Goal: Task Accomplishment & Management: Manage account settings

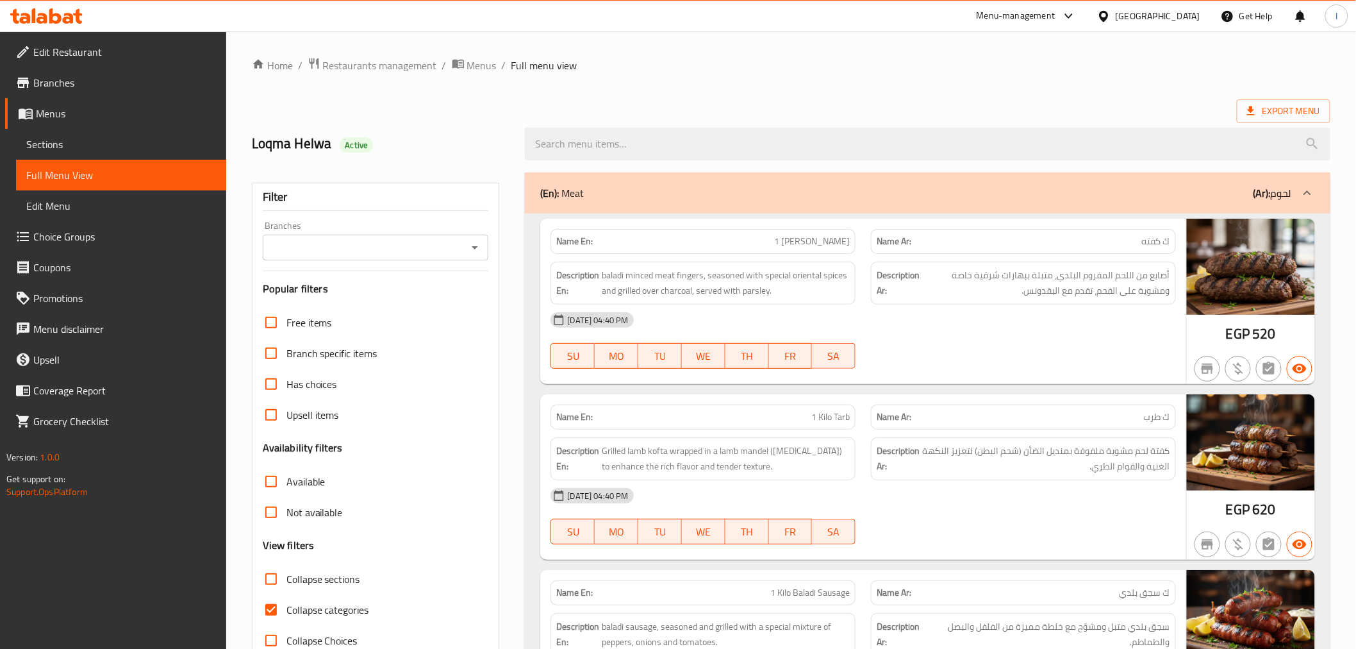
click at [1055, 14] on div "Menu-management" at bounding box center [1016, 15] width 79 height 15
click at [1010, 167] on div "Restaurant-Management" at bounding box center [1008, 172] width 101 height 14
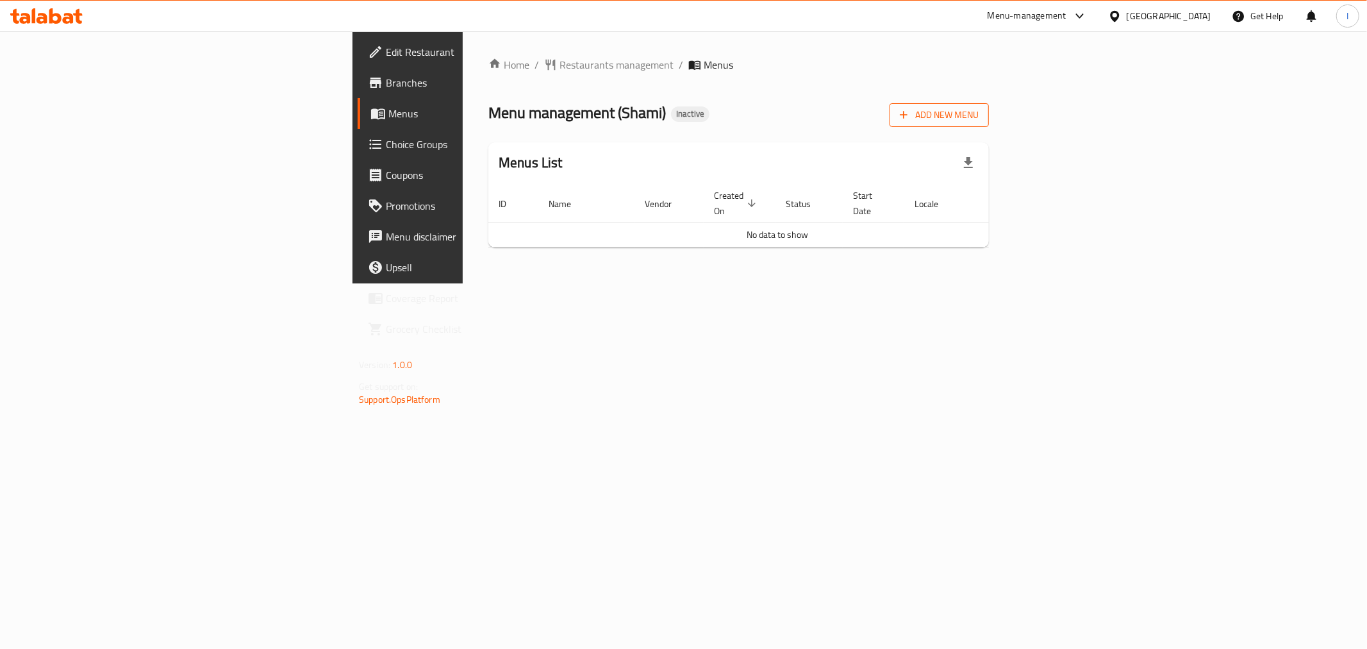
click at [979, 113] on span "Add New Menu" at bounding box center [939, 115] width 79 height 16
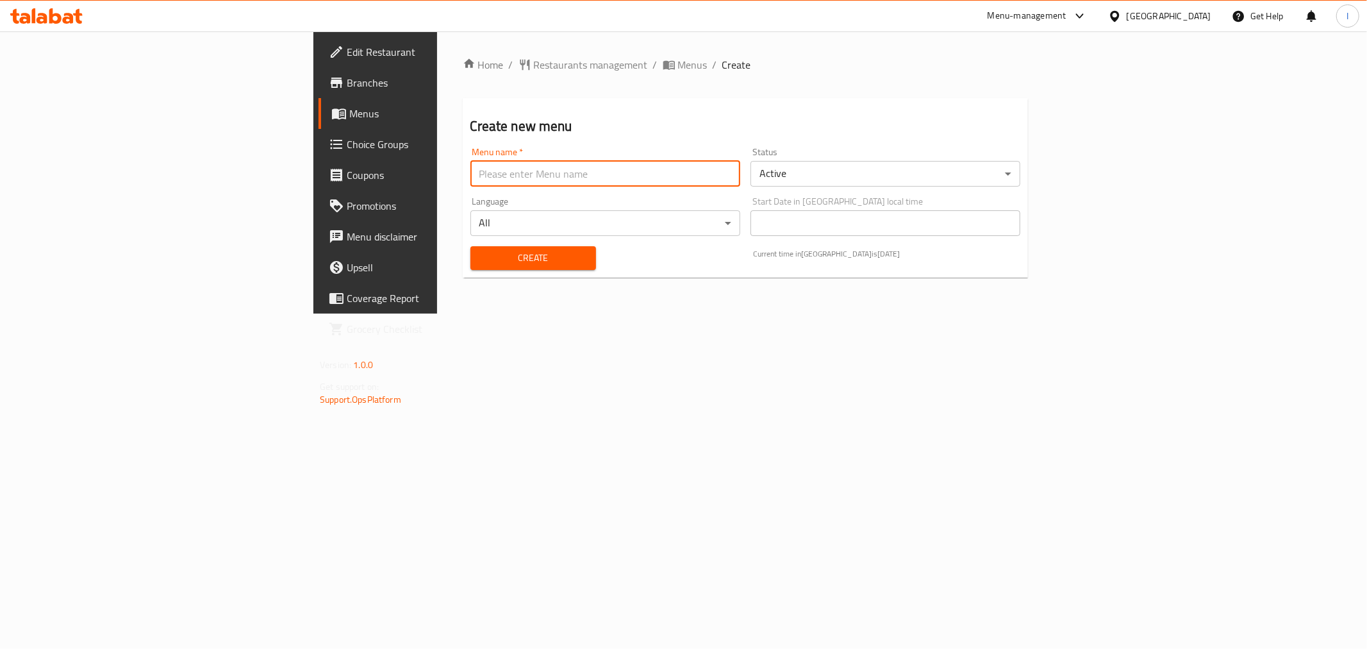
click at [558, 172] on input "text" at bounding box center [605, 174] width 270 height 26
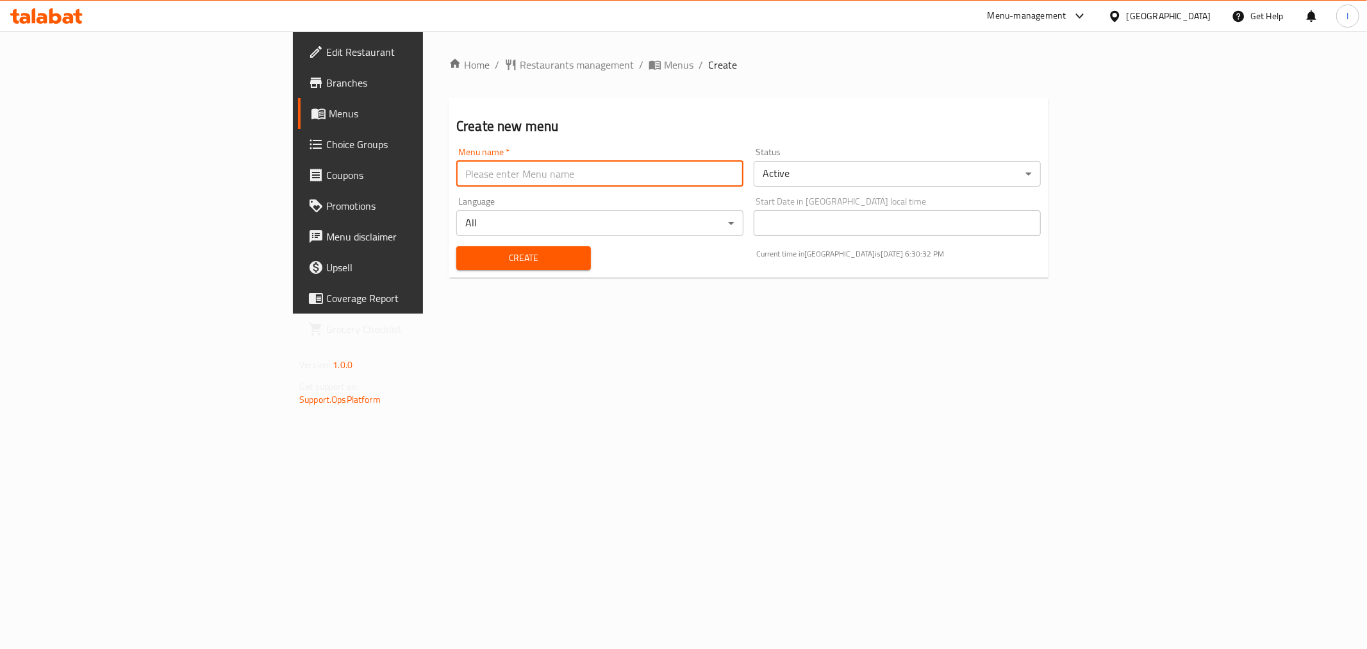
type input "."
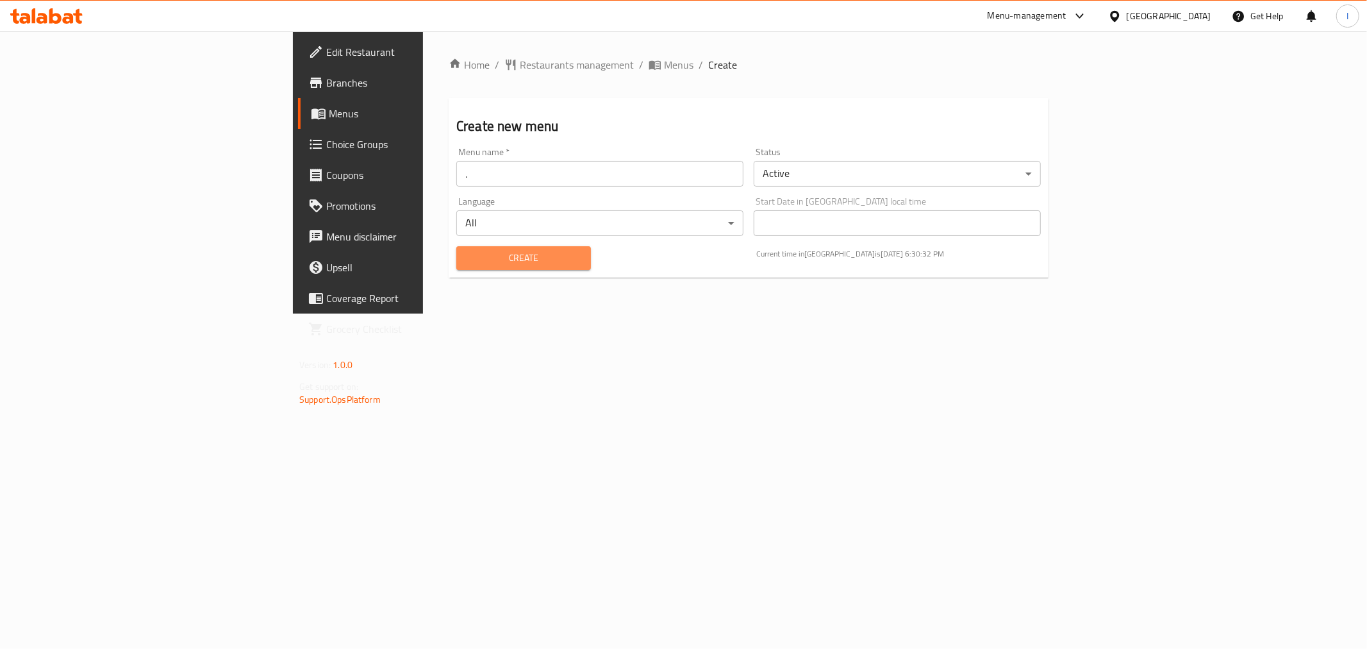
drag, startPoint x: 383, startPoint y: 264, endPoint x: 376, endPoint y: 265, distance: 7.1
click at [467, 265] on span "Create" at bounding box center [524, 258] width 114 height 16
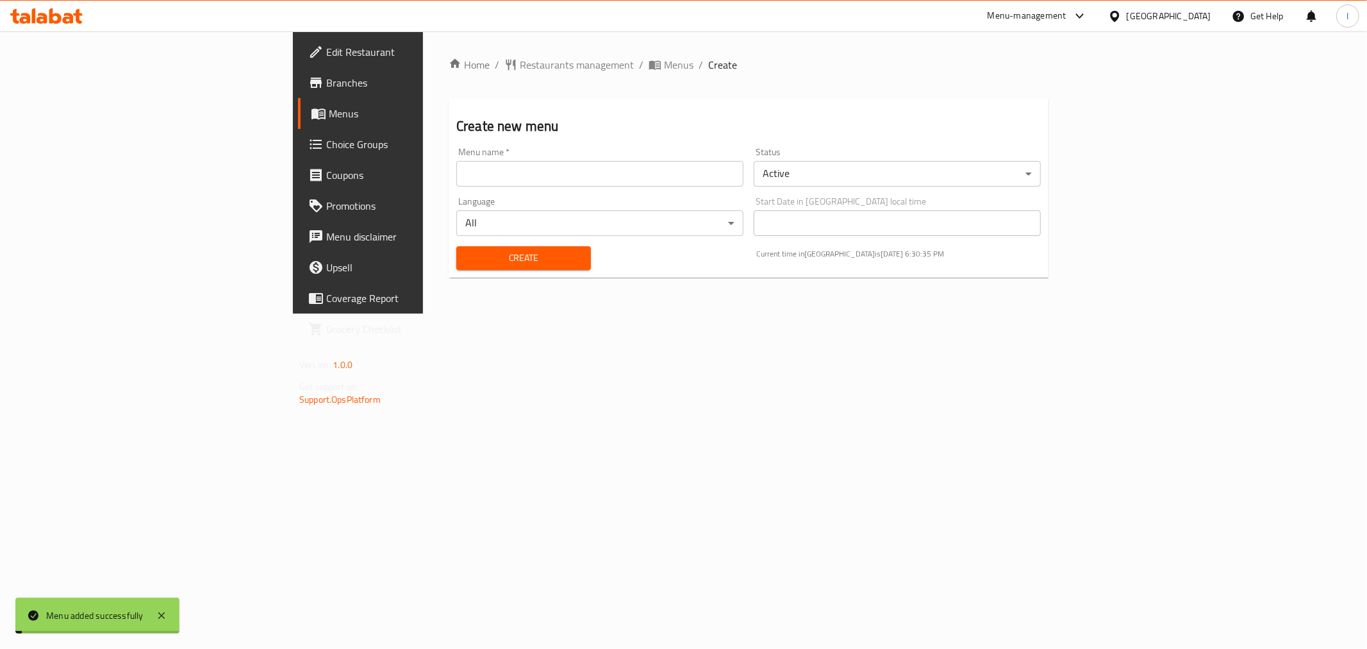
click at [298, 124] on link "Menus" at bounding box center [409, 113] width 223 height 31
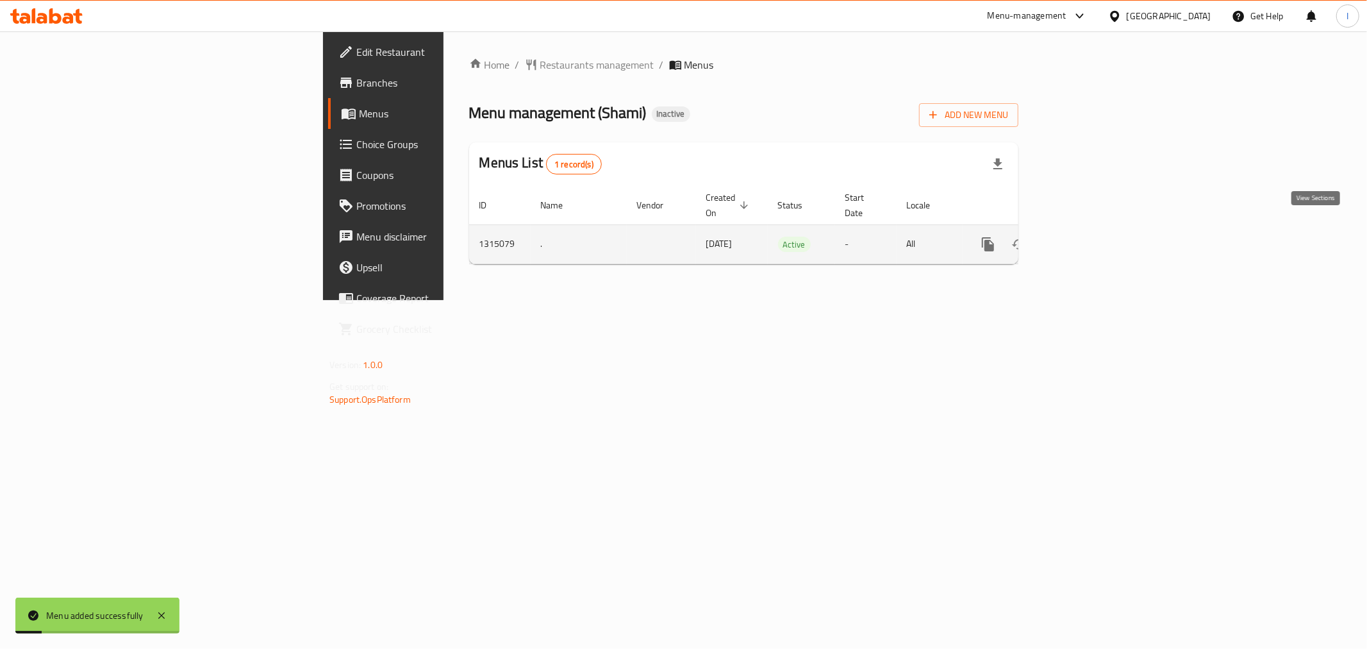
click at [1096, 229] on link "enhanced table" at bounding box center [1080, 244] width 31 height 31
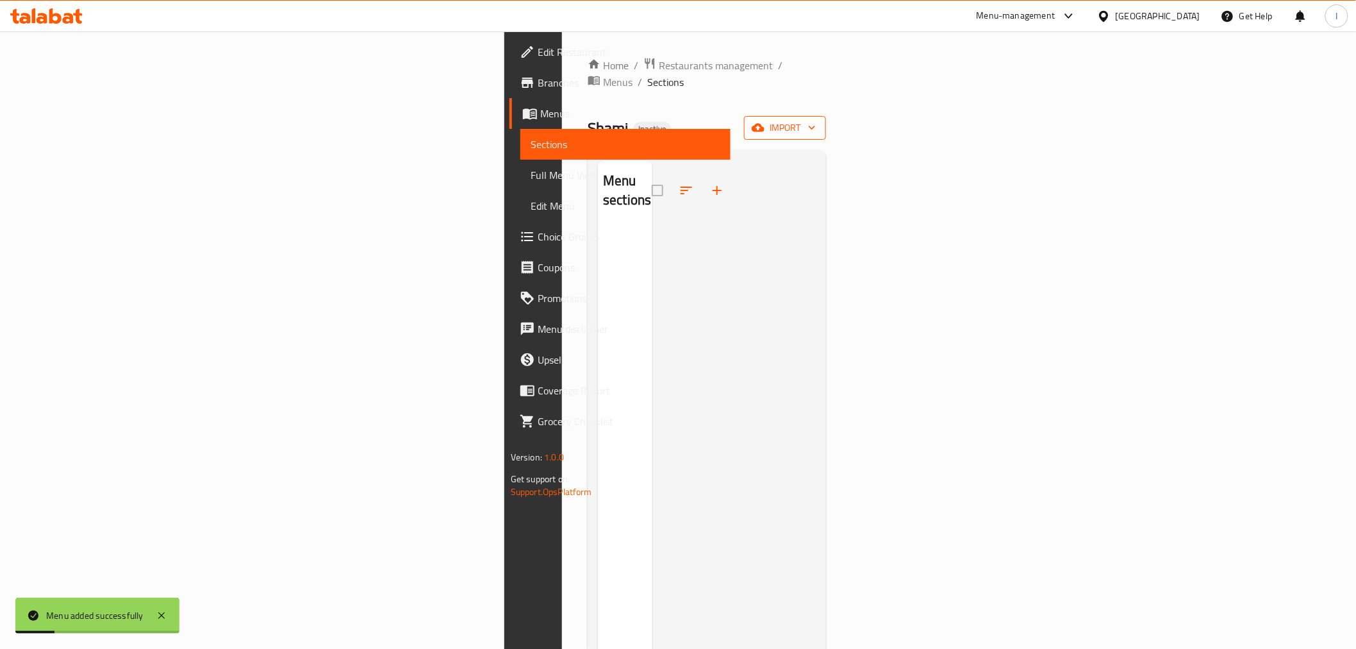
click at [816, 120] on span "import" at bounding box center [785, 128] width 62 height 16
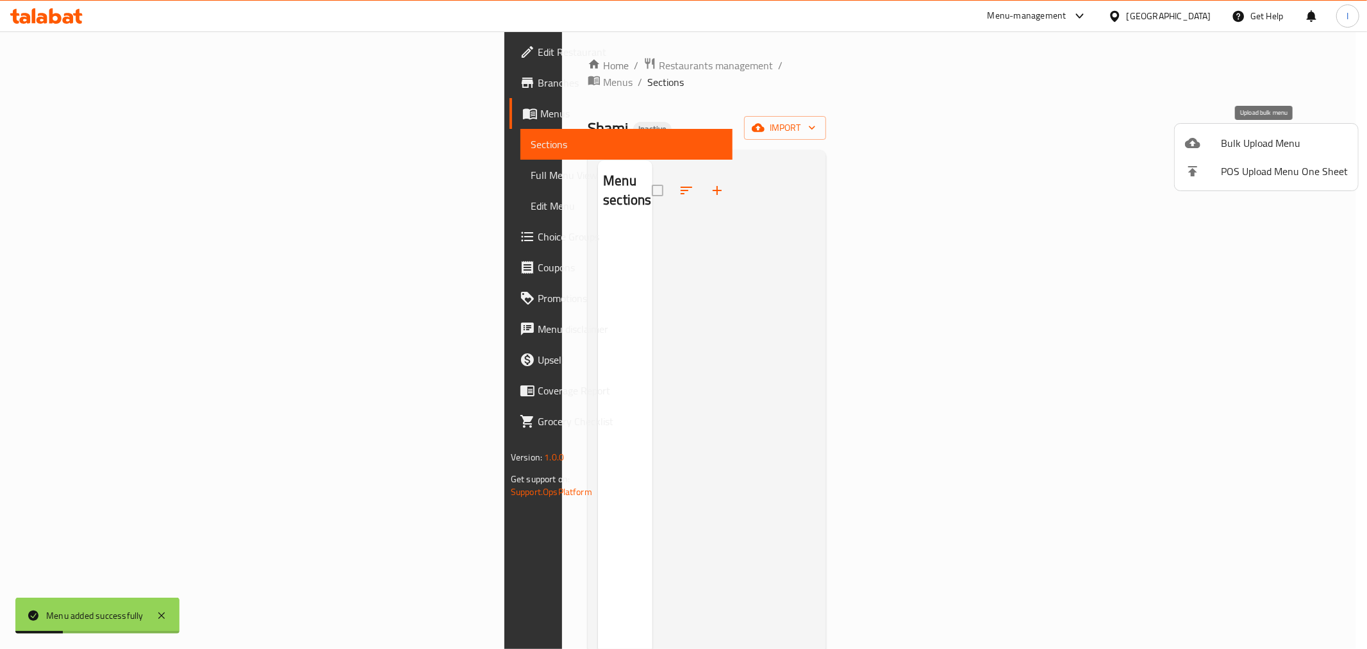
click at [1266, 136] on span "Bulk Upload Menu" at bounding box center [1284, 142] width 127 height 15
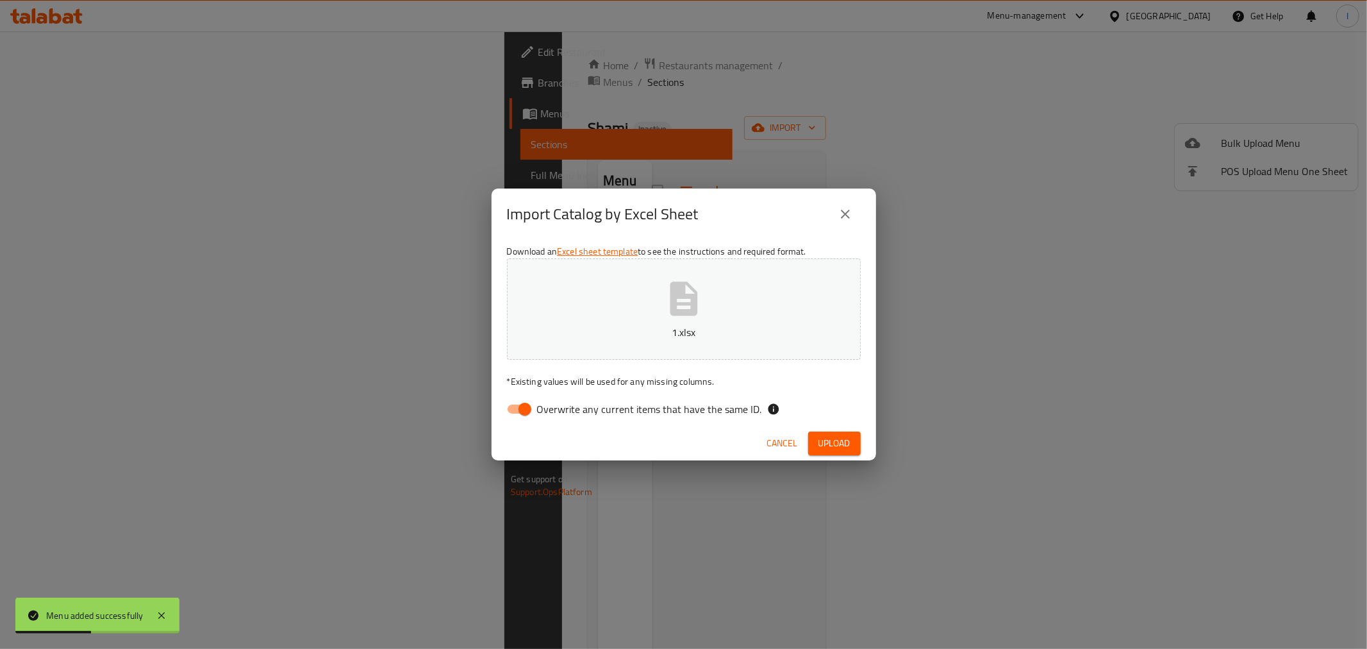
click at [539, 413] on span "Overwrite any current items that have the same ID." at bounding box center [649, 408] width 225 height 15
click at [539, 413] on input "Overwrite any current items that have the same ID." at bounding box center [524, 409] width 73 height 24
checkbox input "false"
click at [829, 438] on span "Upload" at bounding box center [834, 443] width 32 height 16
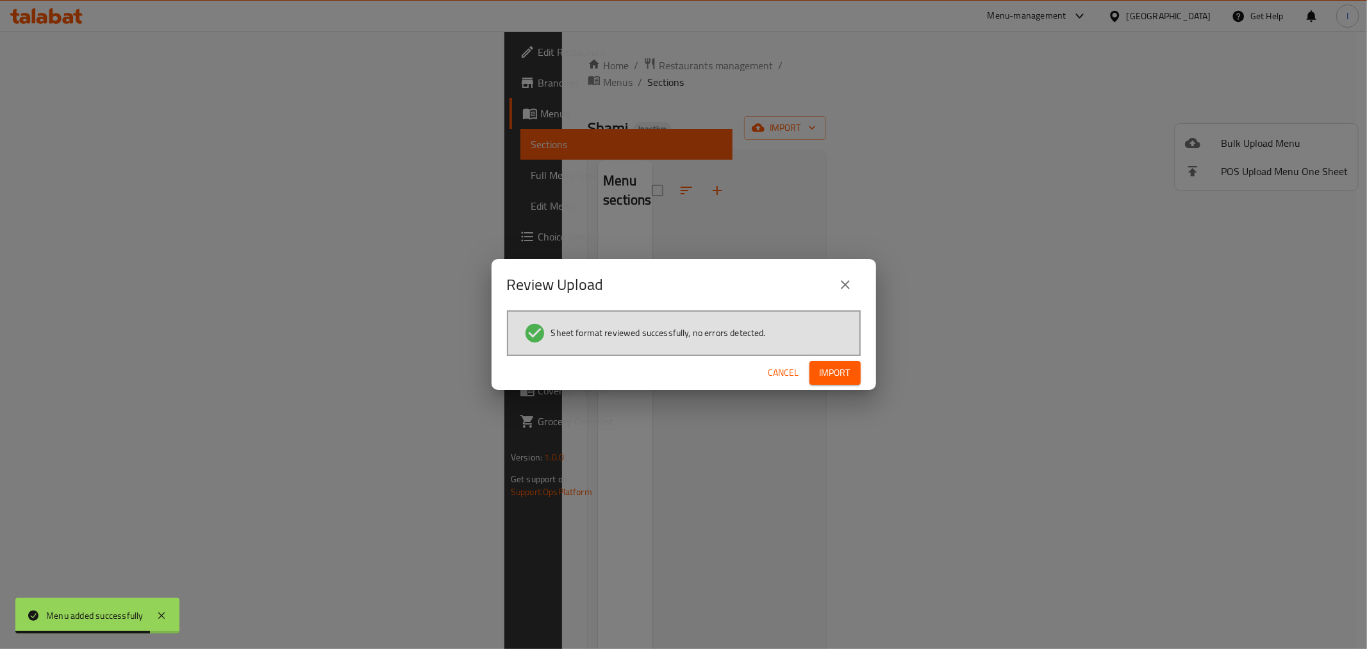
click at [821, 357] on div "Cancel Import" at bounding box center [684, 373] width 385 height 34
click at [825, 366] on span "Import" at bounding box center [835, 373] width 31 height 16
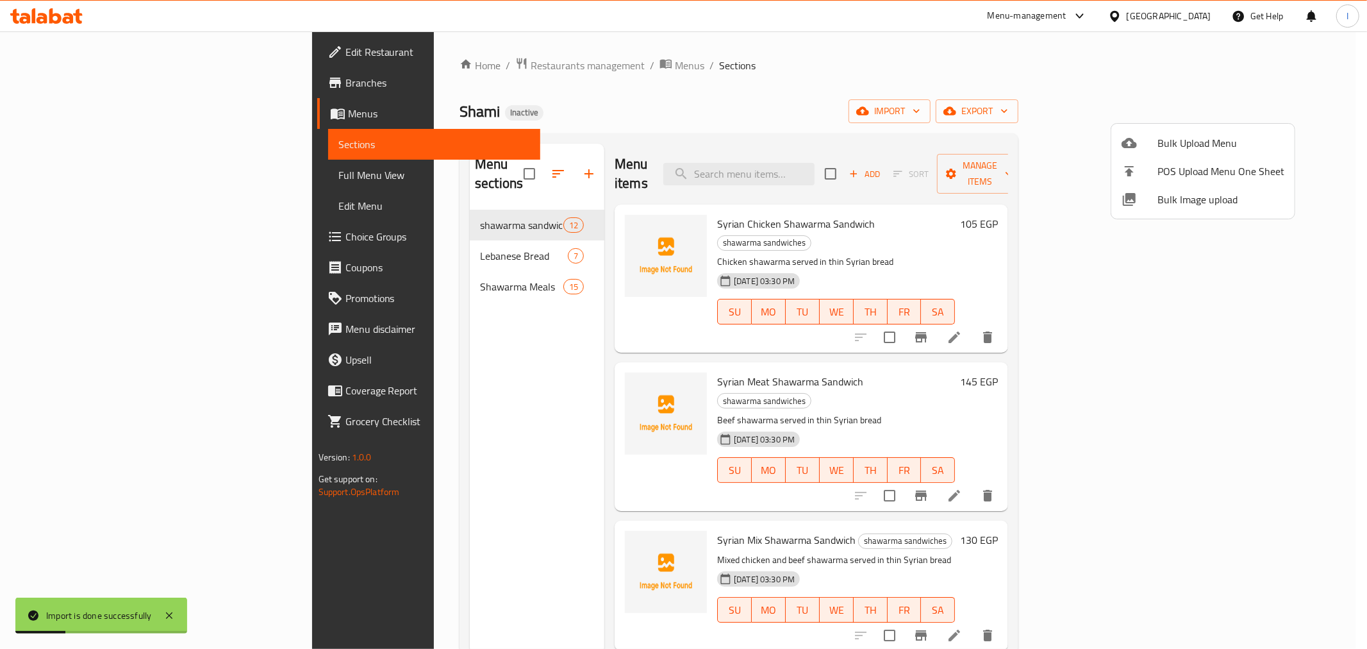
click at [81, 73] on div at bounding box center [683, 324] width 1367 height 649
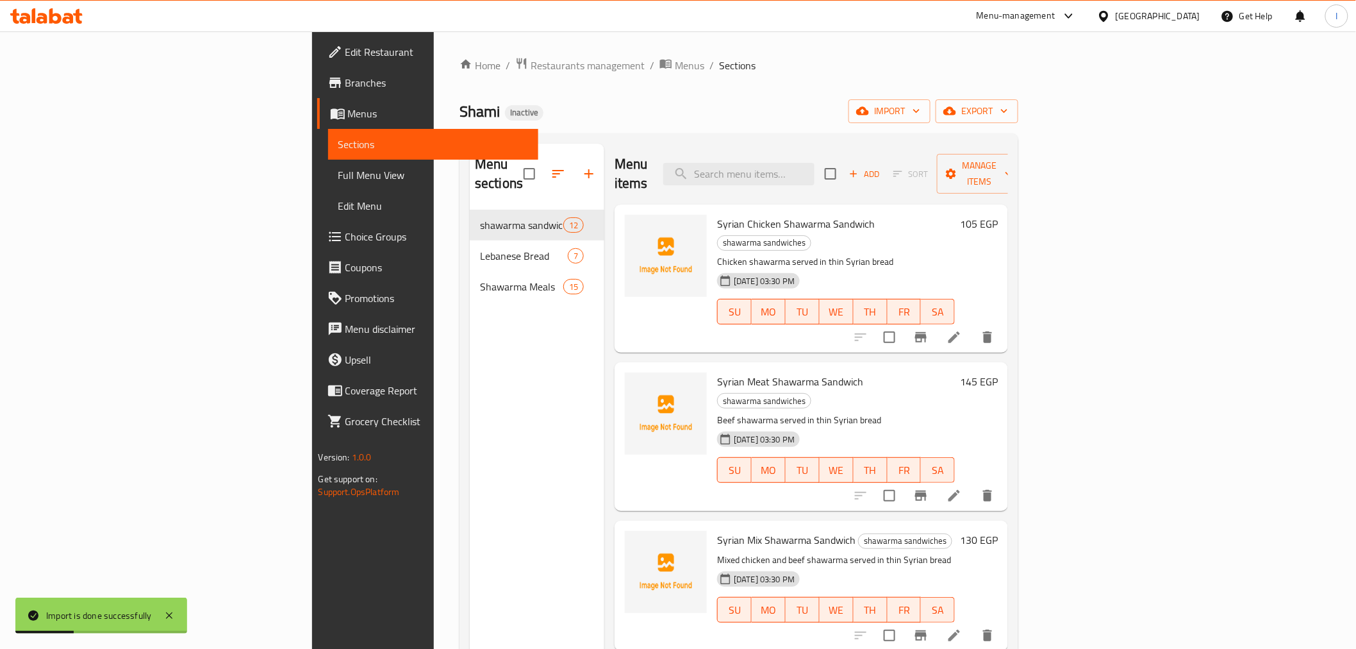
drag, startPoint x: 75, startPoint y: 79, endPoint x: 86, endPoint y: 77, distance: 11.1
click at [345, 79] on span "Branches" at bounding box center [436, 82] width 183 height 15
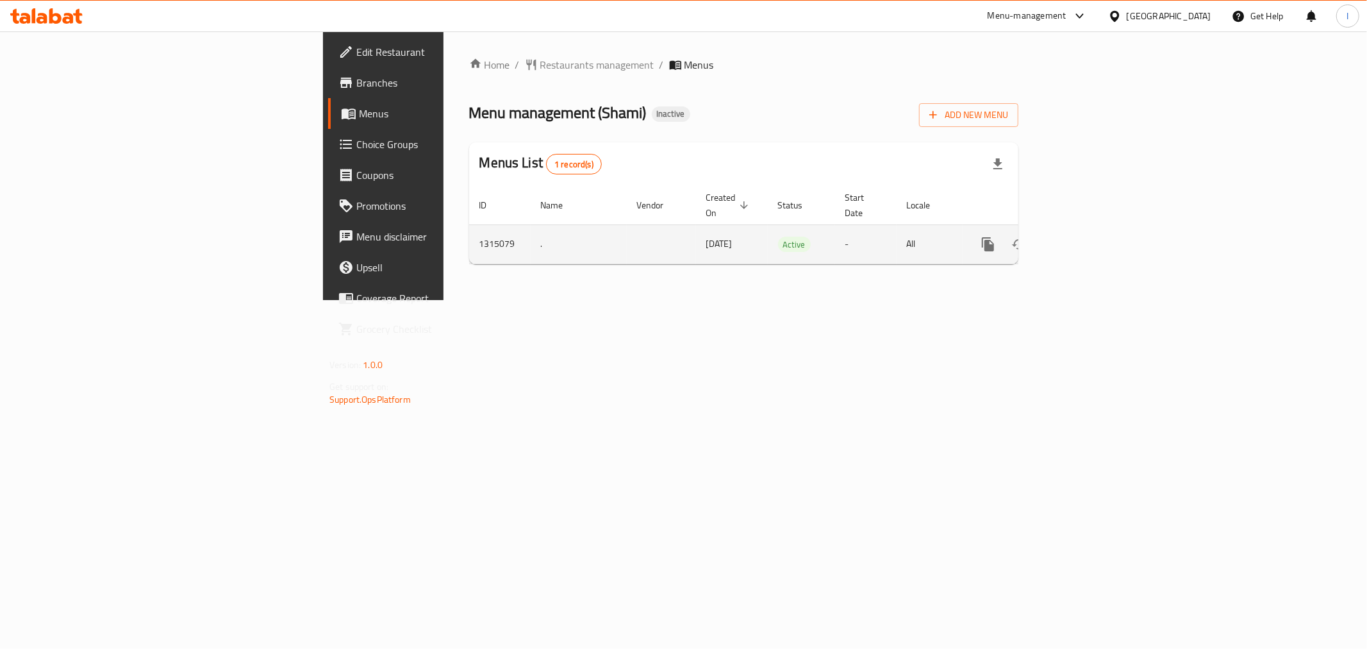
click at [1088, 236] on icon "enhanced table" at bounding box center [1080, 243] width 15 height 15
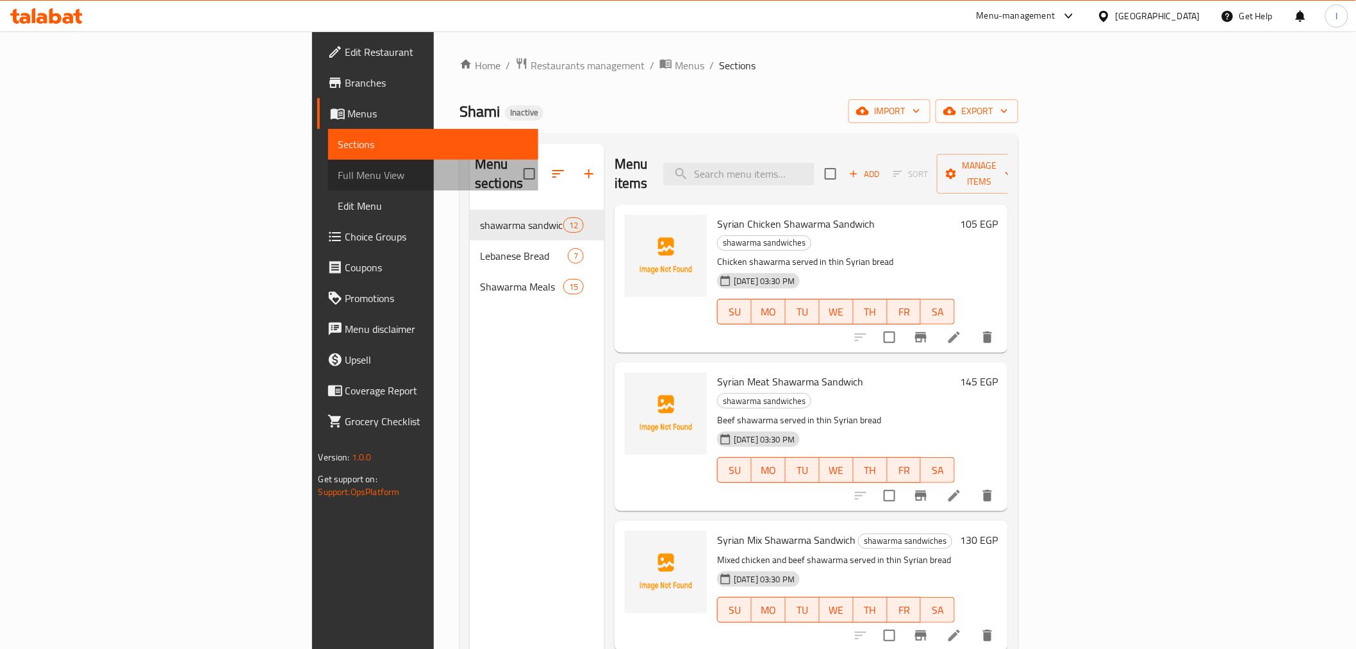
click at [328, 161] on link "Full Menu View" at bounding box center [433, 175] width 210 height 31
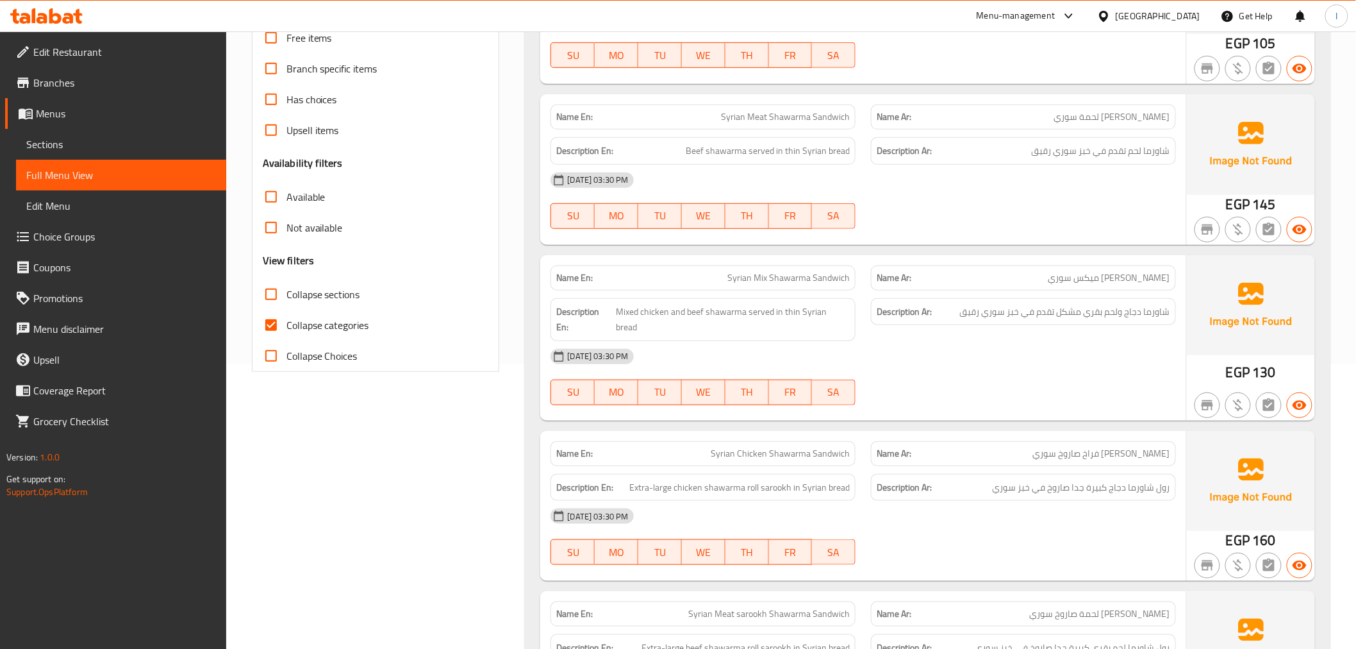
click at [292, 320] on span "Collapse categories" at bounding box center [327, 324] width 83 height 15
click at [286, 320] on input "Collapse categories" at bounding box center [271, 325] width 31 height 31
checkbox input "false"
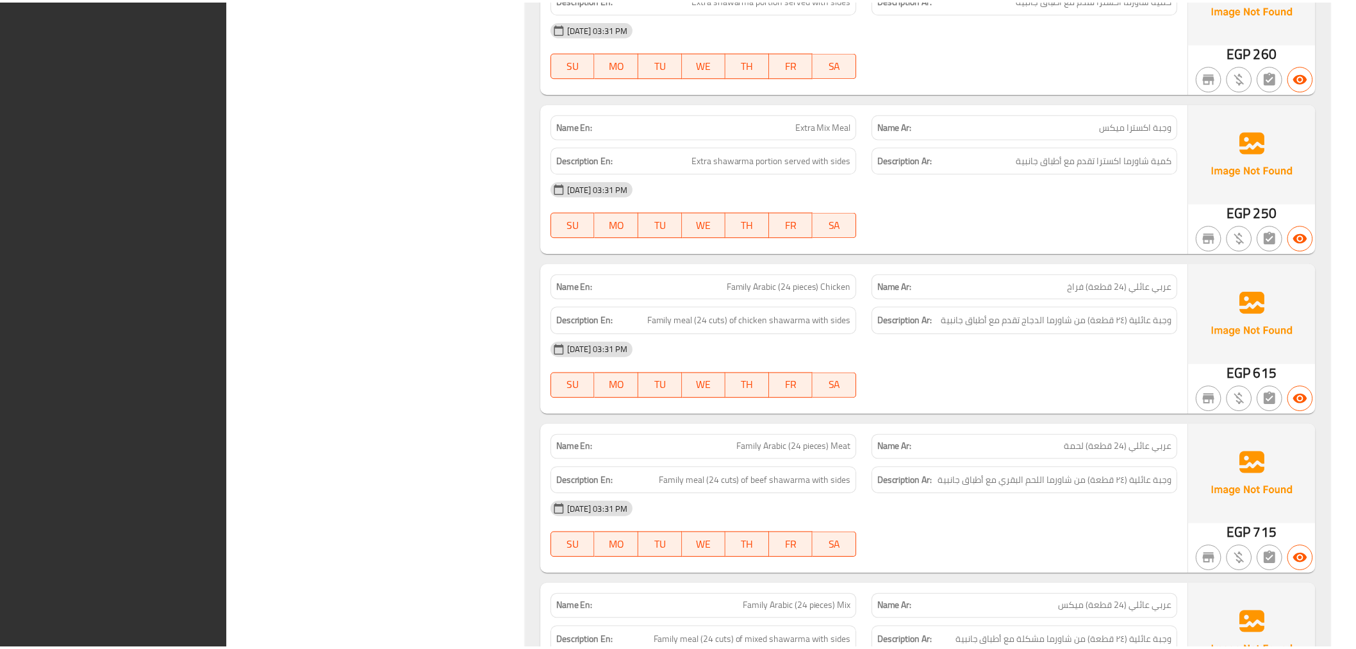
scroll to position [5301, 0]
